Goal: Information Seeking & Learning: Learn about a topic

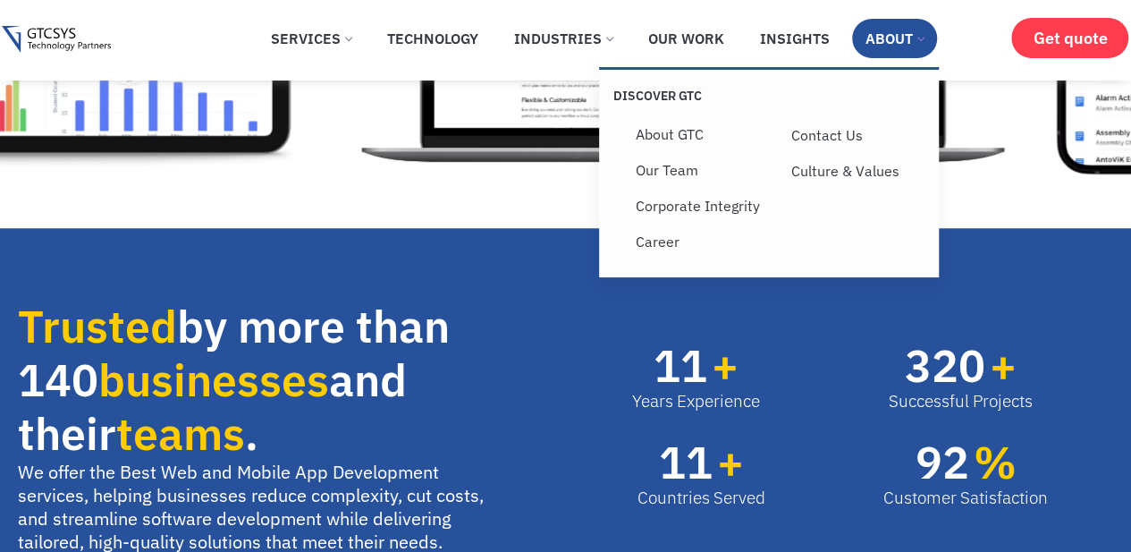
scroll to position [730, 0]
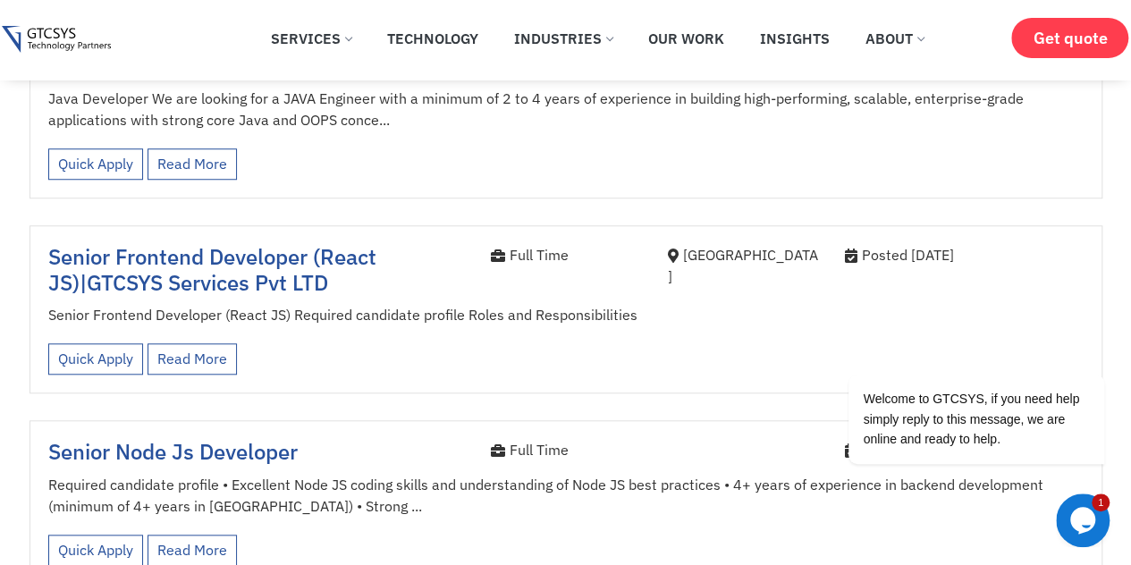
scroll to position [537, 0]
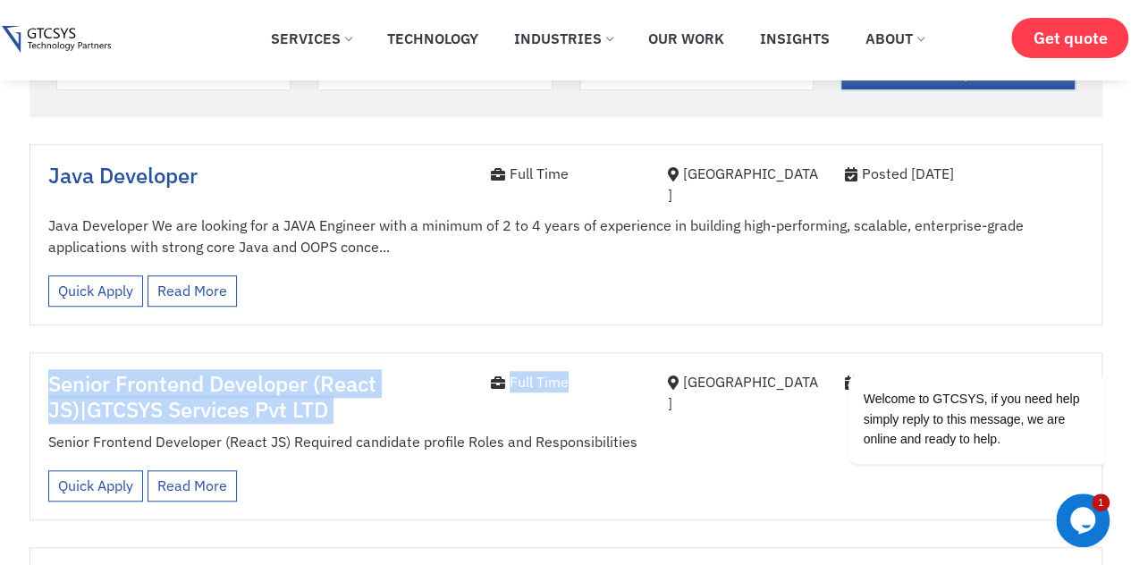
drag, startPoint x: 610, startPoint y: 338, endPoint x: 558, endPoint y: 257, distance: 95.7
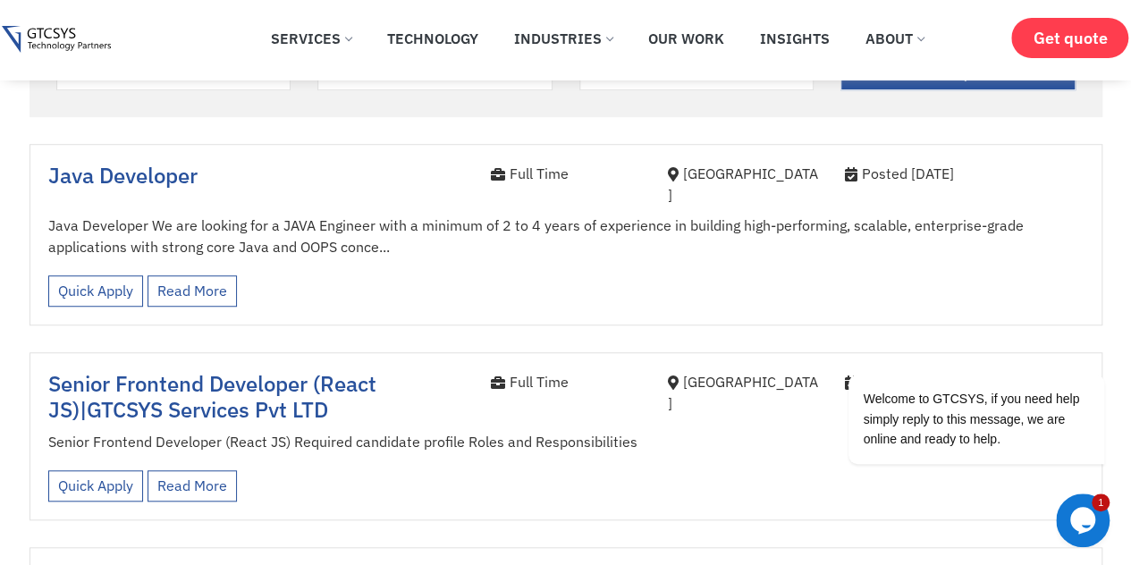
click at [473, 266] on div "Quick Apply Read More View less" at bounding box center [565, 290] width 1035 height 49
click at [213, 275] on link "Read More" at bounding box center [192, 290] width 89 height 31
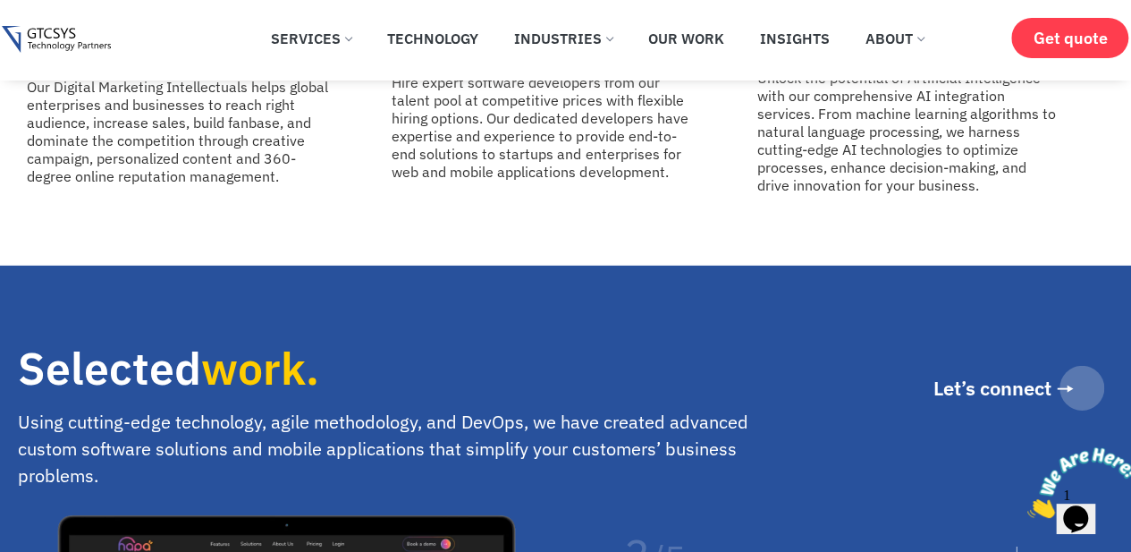
scroll to position [2635, 0]
